Goal: Check status: Check status

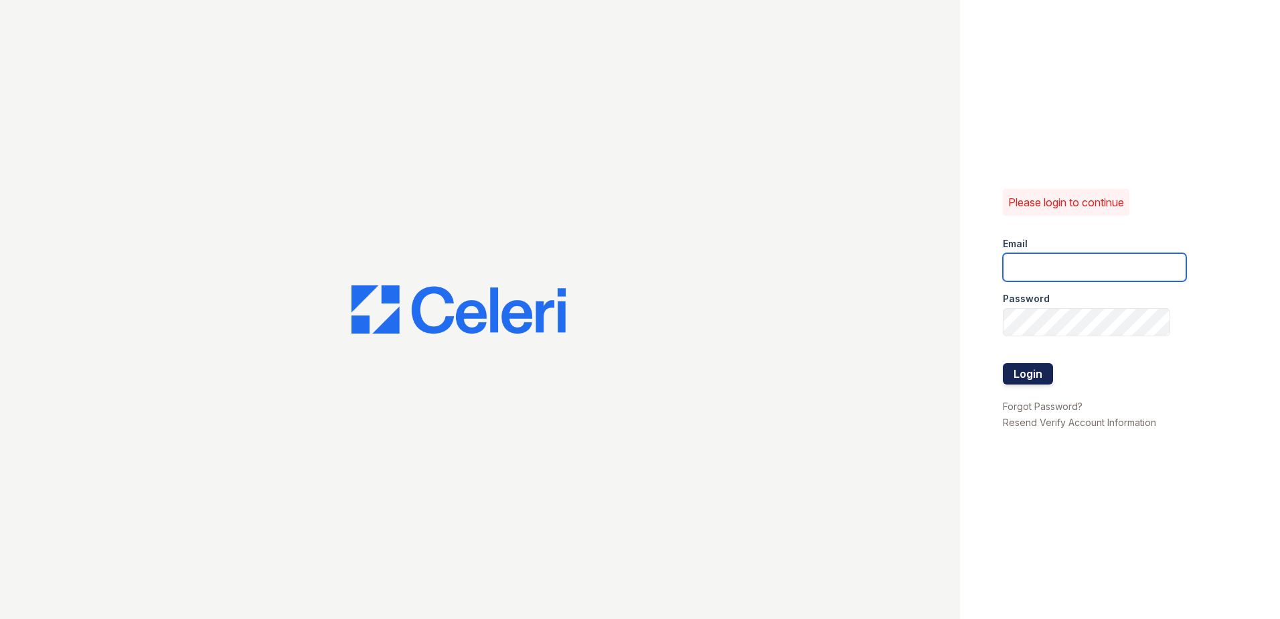
type input "[EMAIL_ADDRESS][DOMAIN_NAME]"
click at [1019, 369] on button "Login" at bounding box center [1028, 373] width 50 height 21
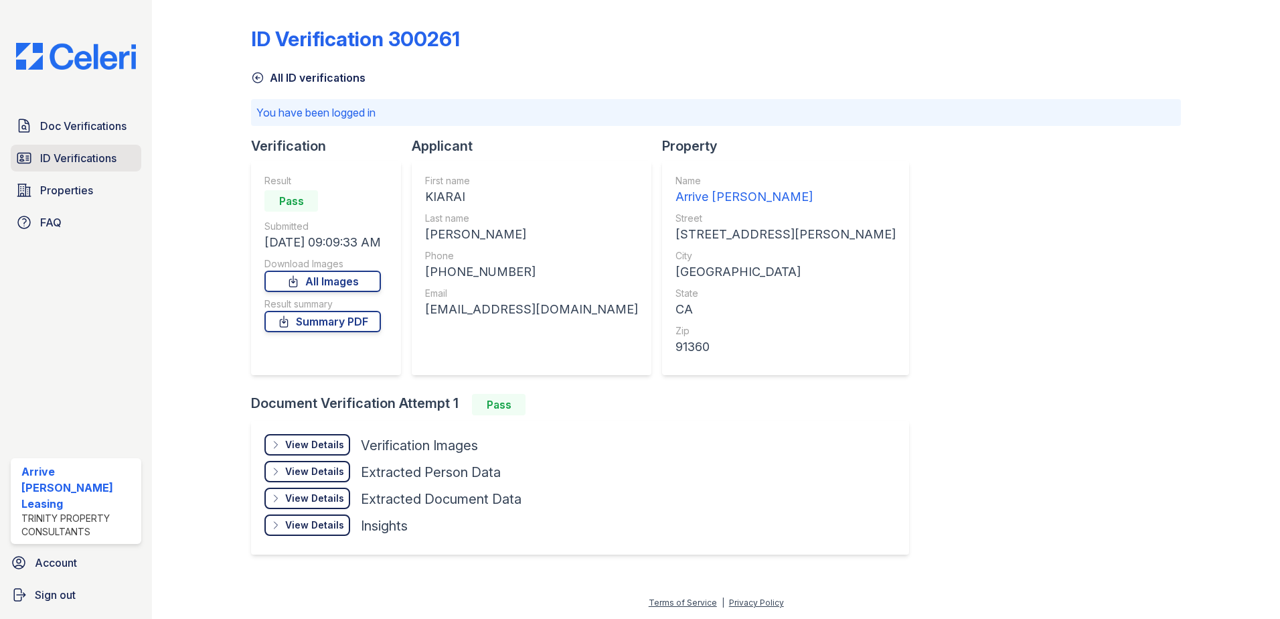
click at [77, 153] on span "ID Verifications" at bounding box center [78, 158] width 76 height 16
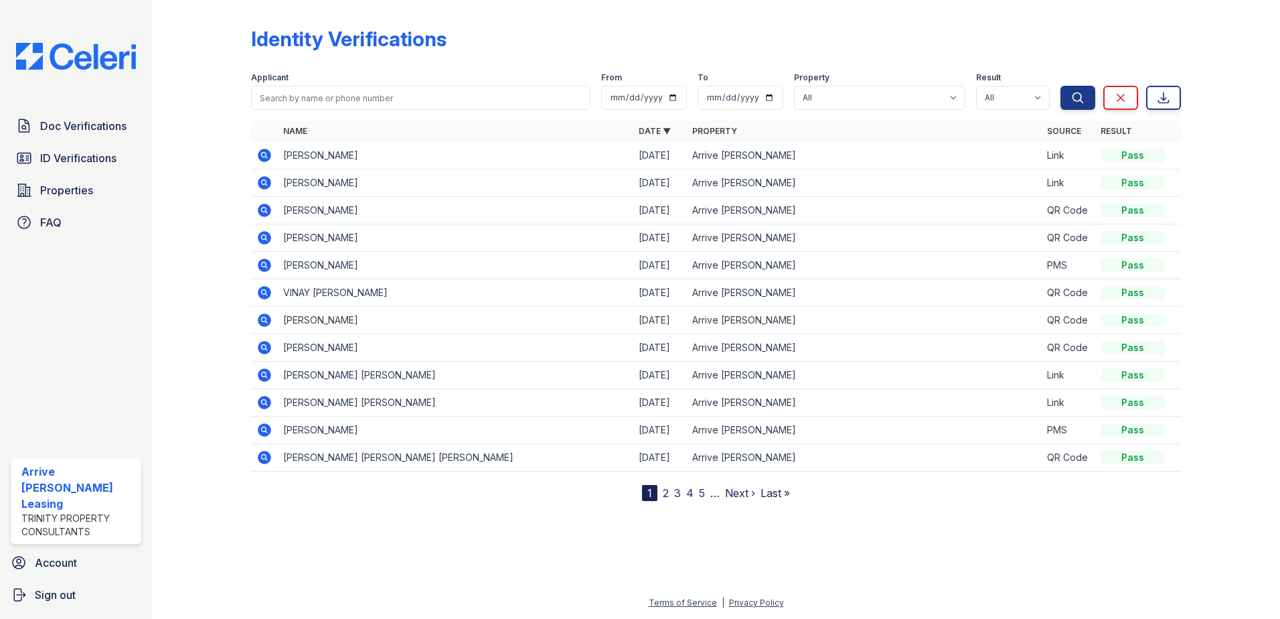
click at [261, 153] on icon at bounding box center [264, 155] width 13 height 13
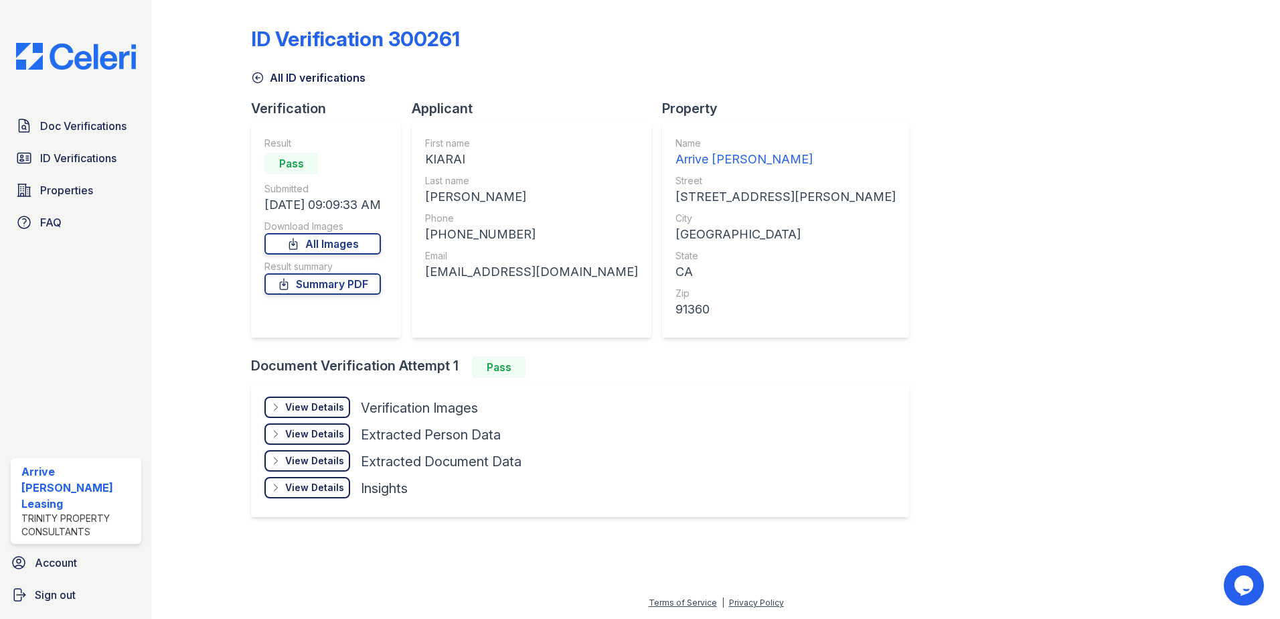
click at [321, 408] on div "View Details" at bounding box center [314, 406] width 59 height 13
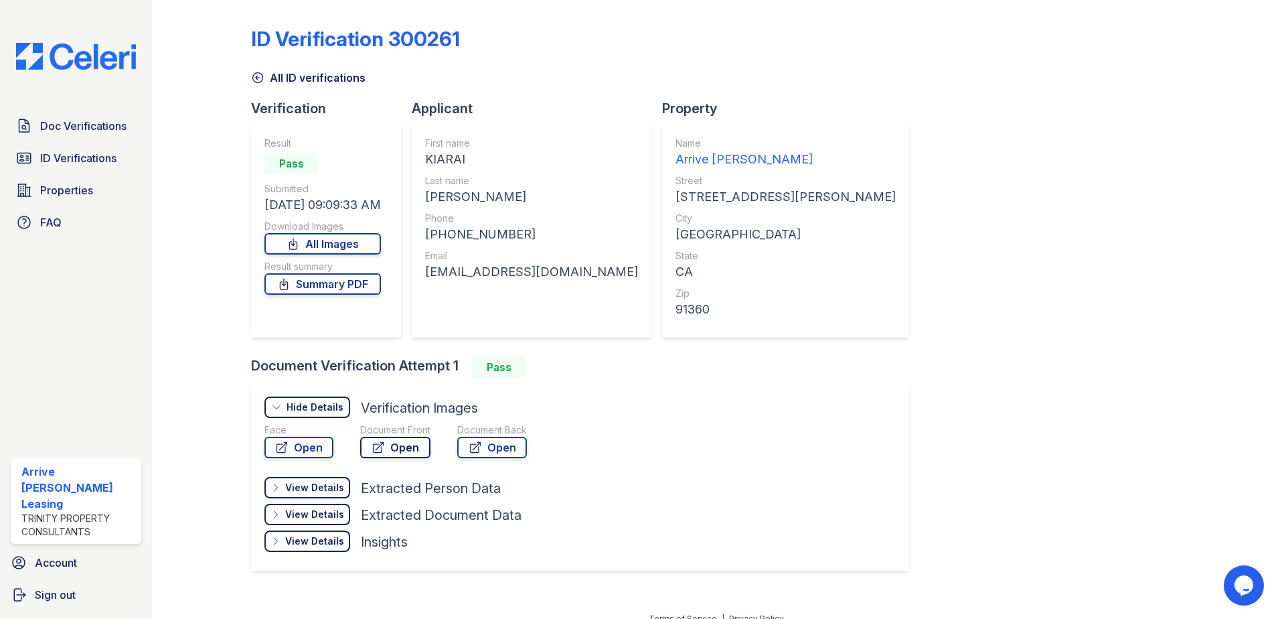
click at [404, 446] on link "Open" at bounding box center [395, 446] width 70 height 21
click at [406, 441] on link "Open" at bounding box center [395, 446] width 70 height 21
